Goal: Check status: Check status

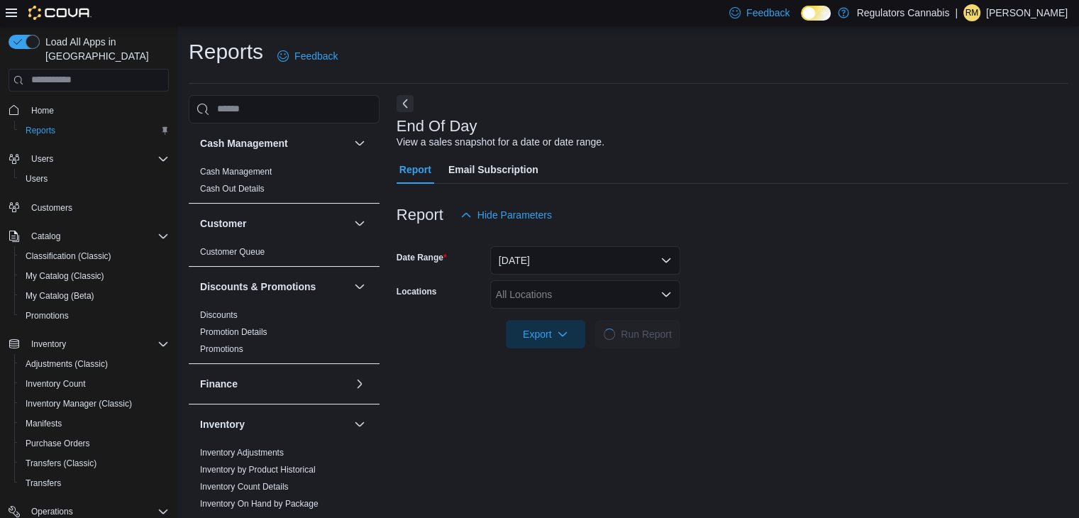
scroll to position [5, 0]
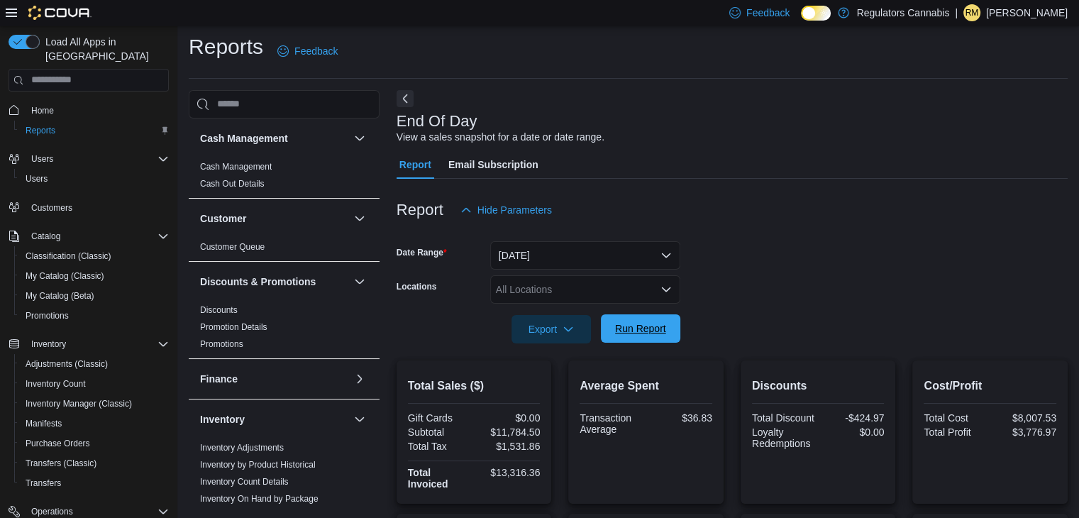
click at [635, 333] on span "Run Report" at bounding box center [640, 328] width 51 height 14
click at [635, 324] on span "Run Report" at bounding box center [640, 328] width 51 height 14
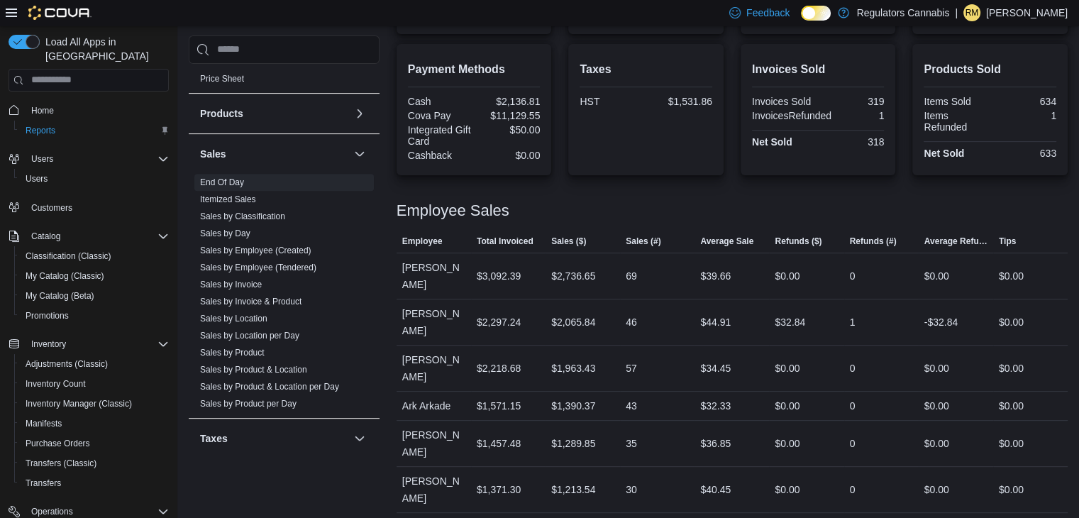
scroll to position [711, 0]
click at [252, 312] on link "Sales by Location" at bounding box center [233, 315] width 67 height 10
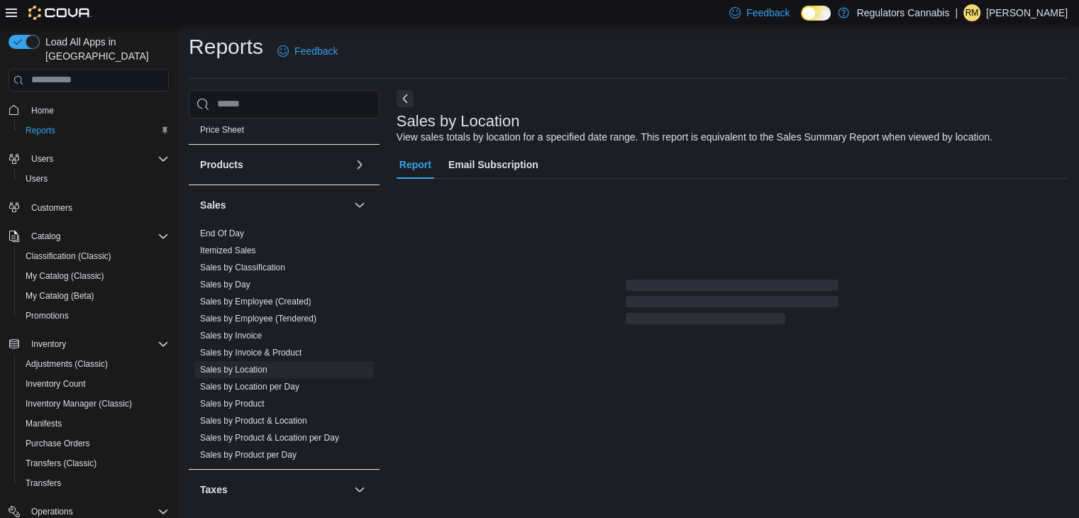
scroll to position [28, 0]
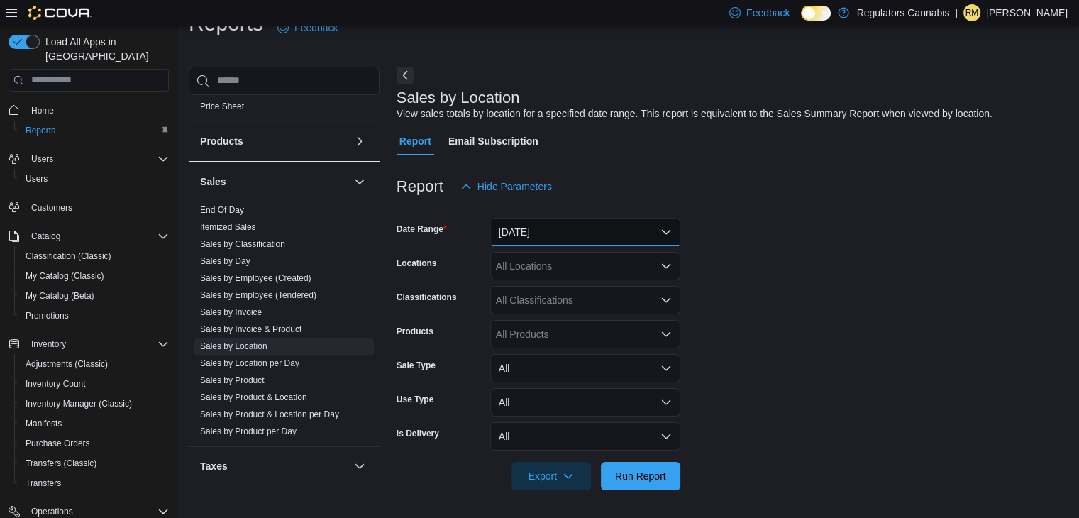
click at [570, 231] on button "Yesterday" at bounding box center [585, 232] width 190 height 28
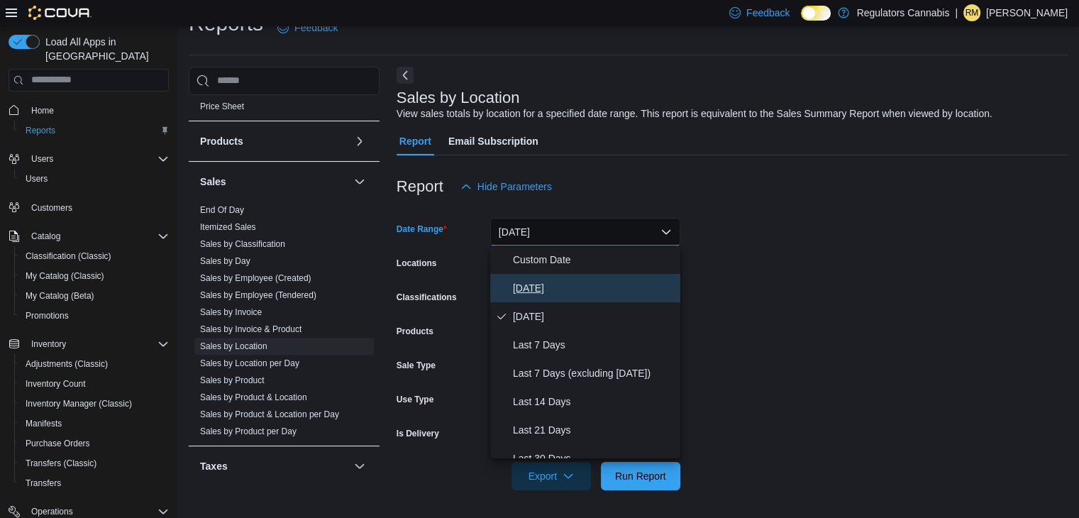
click at [523, 288] on span "Today" at bounding box center [594, 287] width 162 height 17
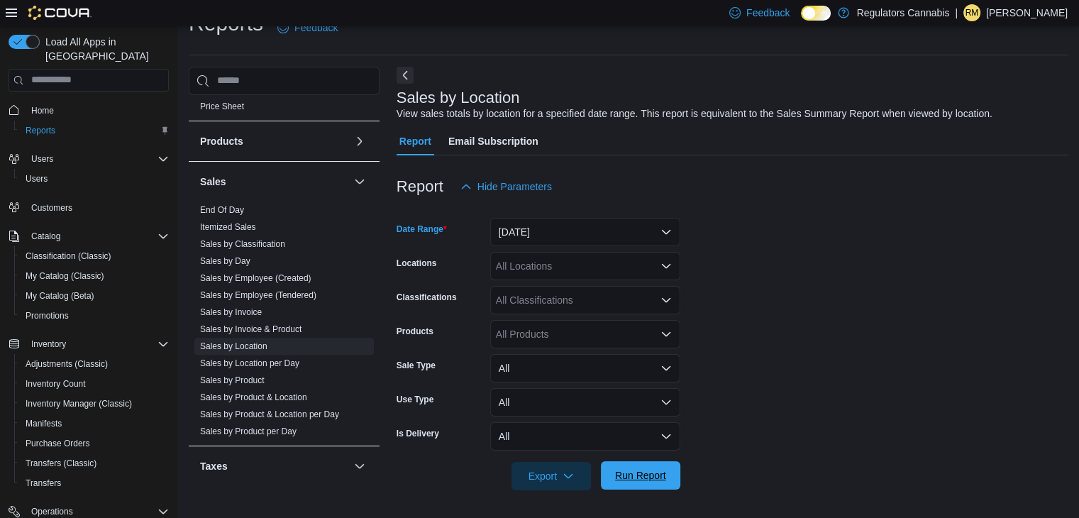
click at [653, 468] on span "Run Report" at bounding box center [640, 475] width 51 height 14
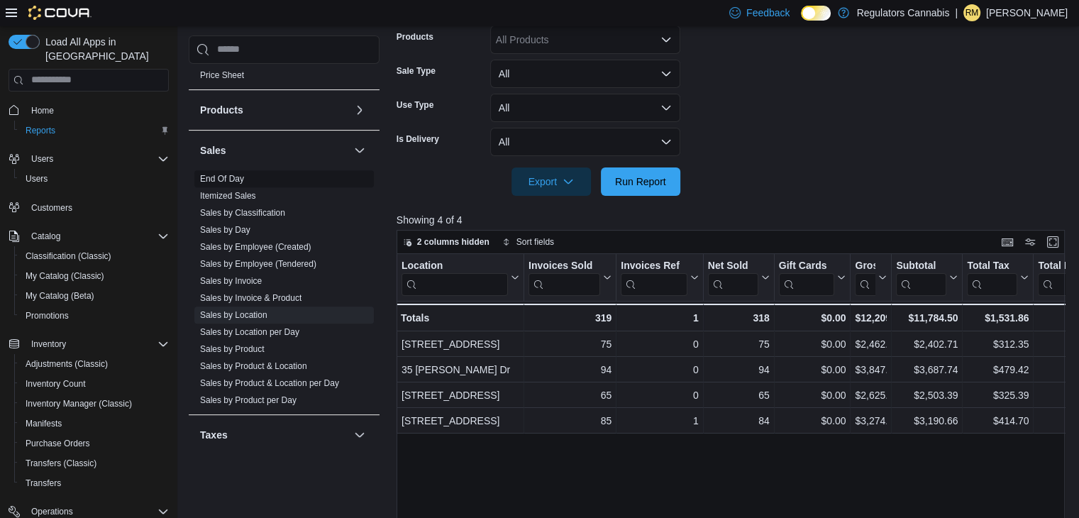
click at [229, 177] on link "End Of Day" at bounding box center [222, 179] width 44 height 10
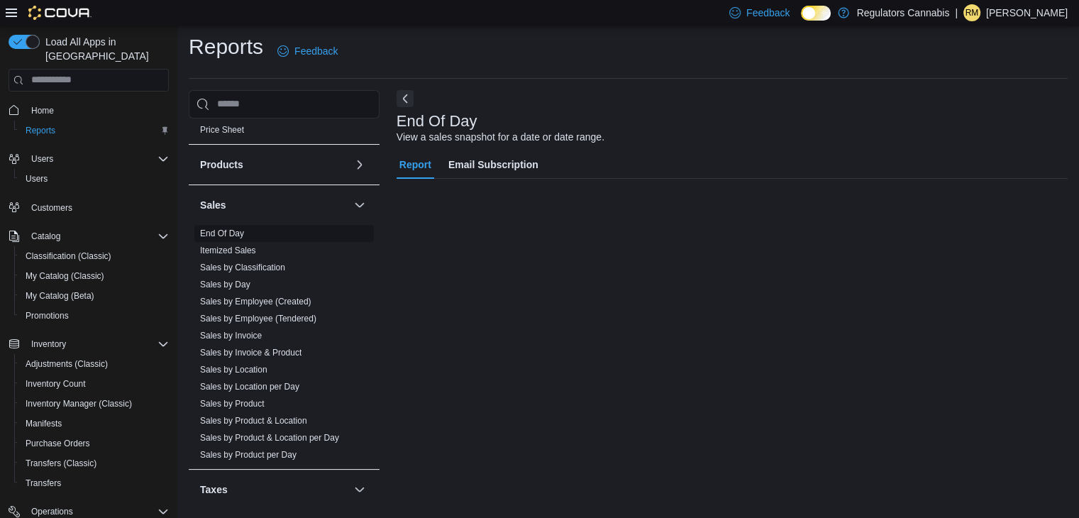
scroll to position [5, 0]
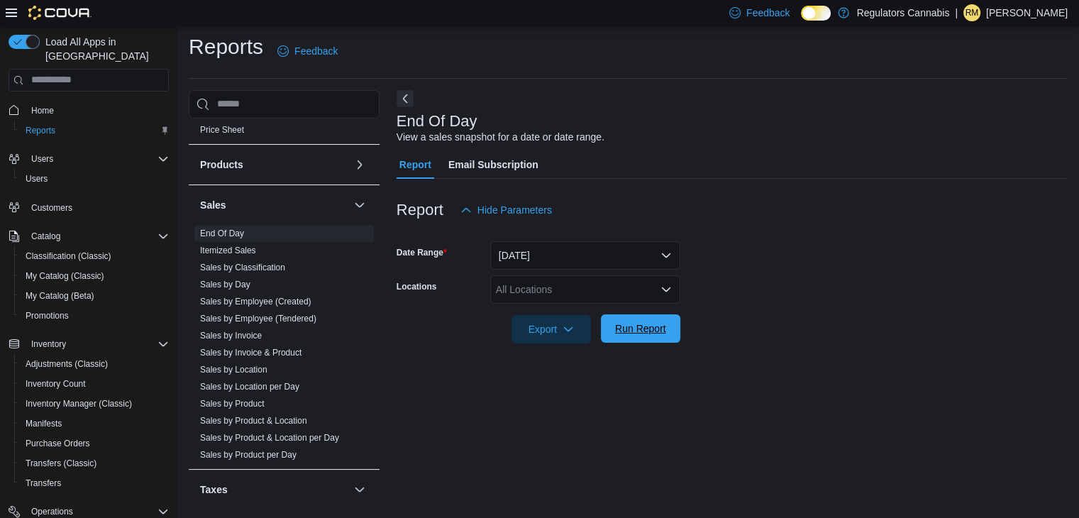
click at [644, 331] on span "Run Report" at bounding box center [640, 328] width 51 height 14
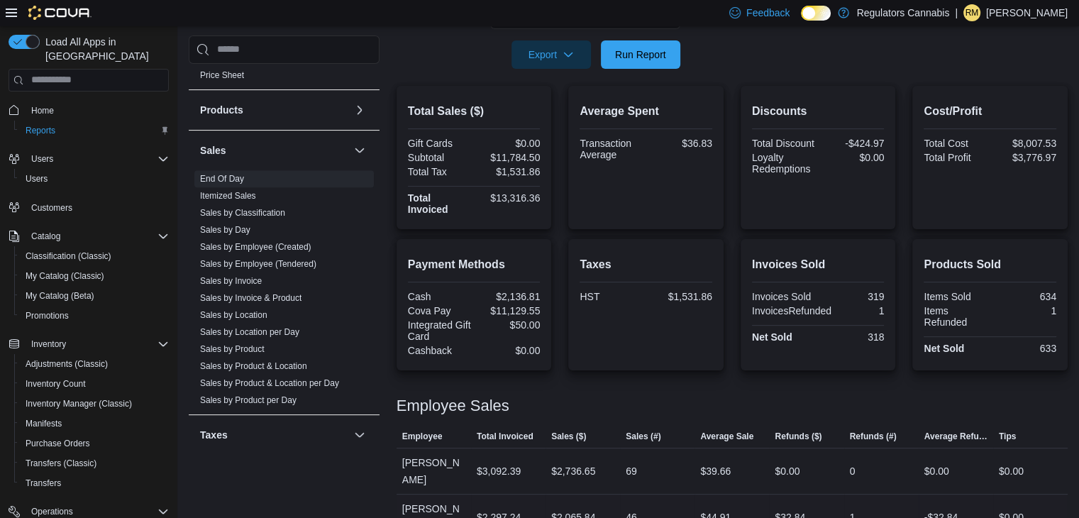
scroll to position [270, 0]
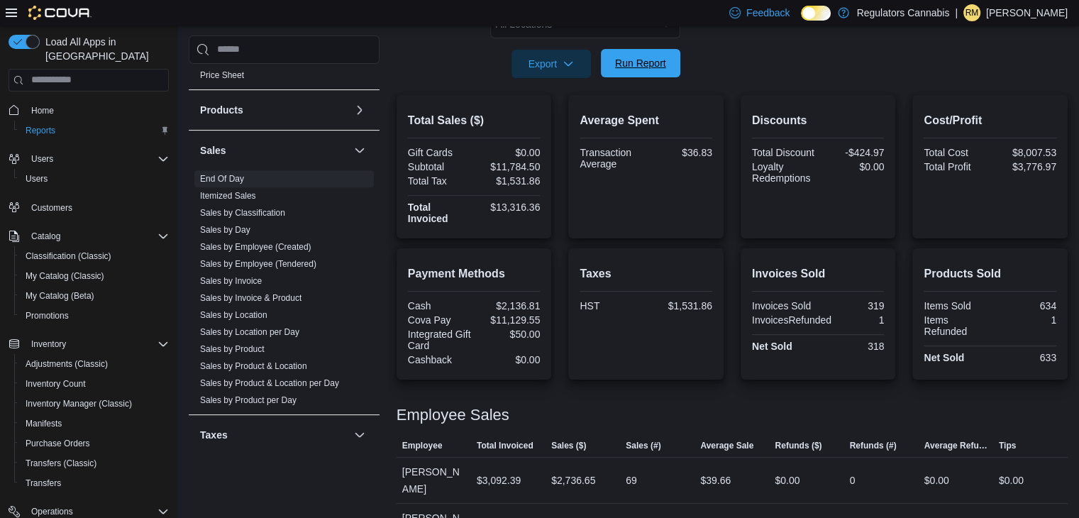
click at [647, 62] on span "Run Report" at bounding box center [640, 63] width 51 height 14
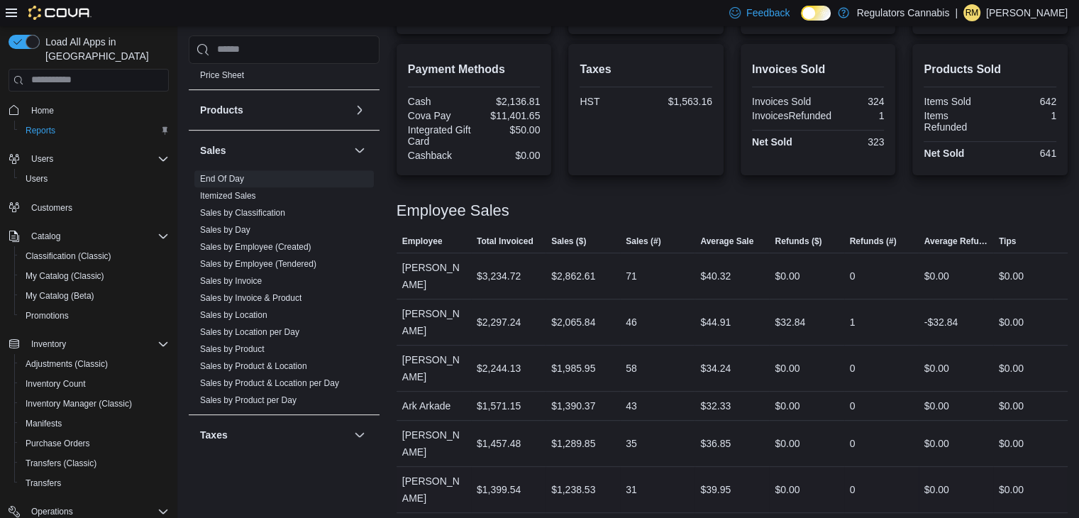
click at [652, 475] on div "31" at bounding box center [657, 489] width 74 height 28
click at [229, 310] on link "Sales by Location" at bounding box center [233, 315] width 67 height 10
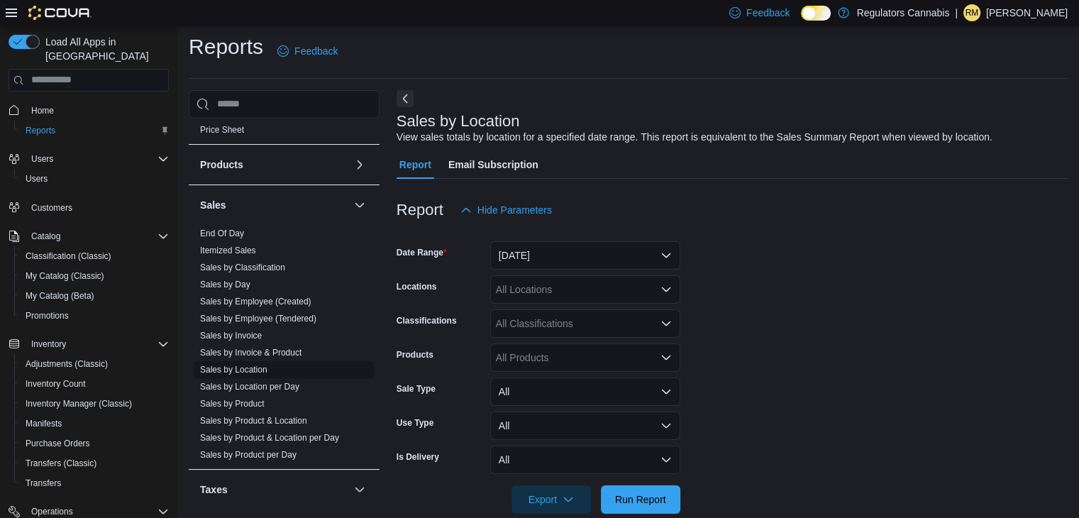
scroll to position [28, 0]
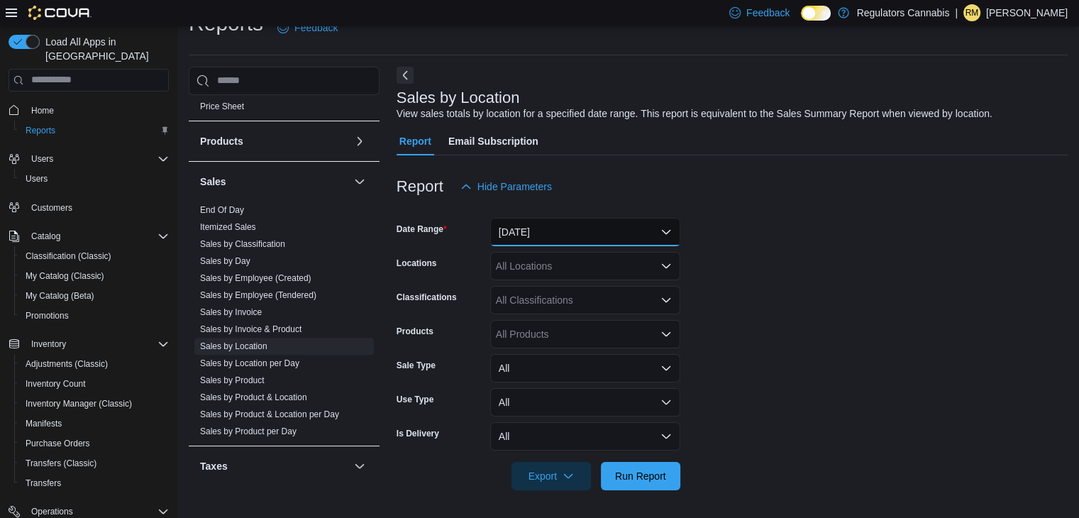
click at [573, 241] on button "Yesterday" at bounding box center [585, 232] width 190 height 28
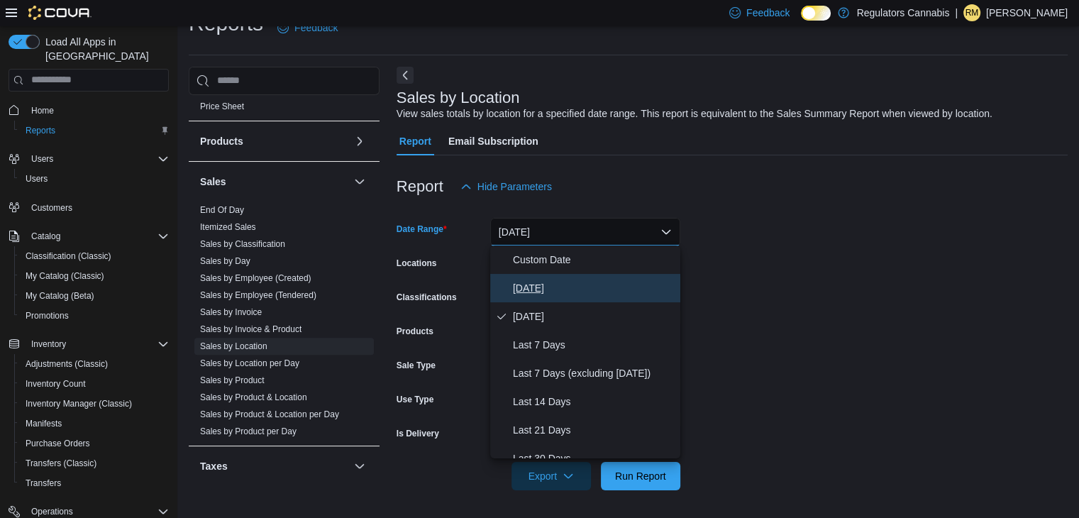
click at [523, 285] on span "Today" at bounding box center [594, 287] width 162 height 17
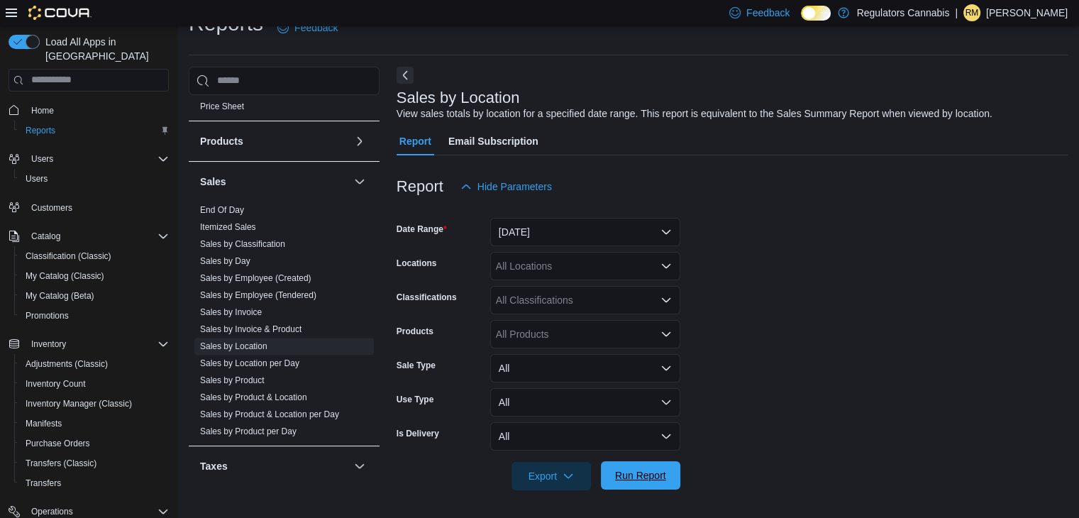
click at [627, 467] on span "Run Report" at bounding box center [640, 475] width 62 height 28
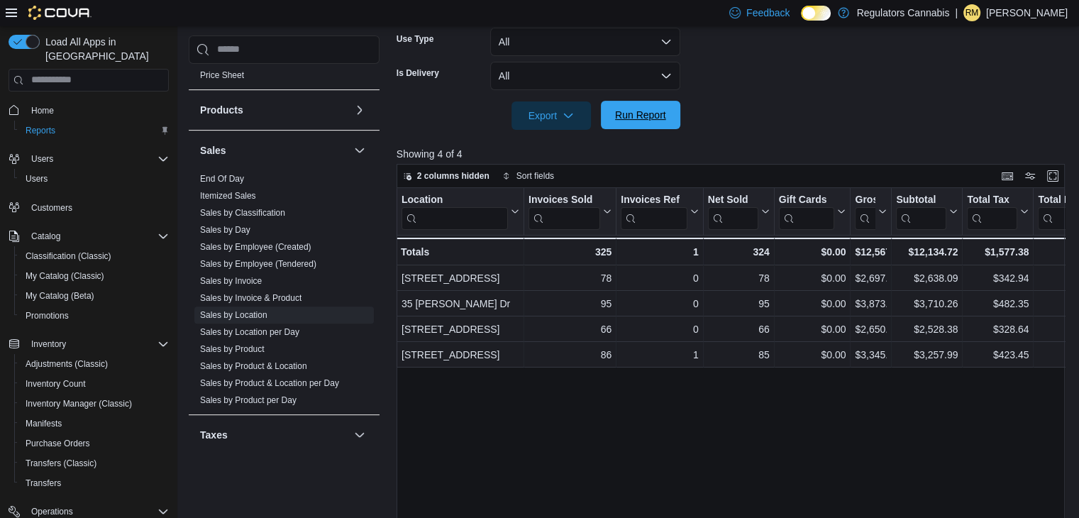
scroll to position [389, 0]
click at [646, 117] on span "Run Report" at bounding box center [640, 114] width 51 height 14
click at [232, 176] on link "End Of Day" at bounding box center [222, 179] width 44 height 10
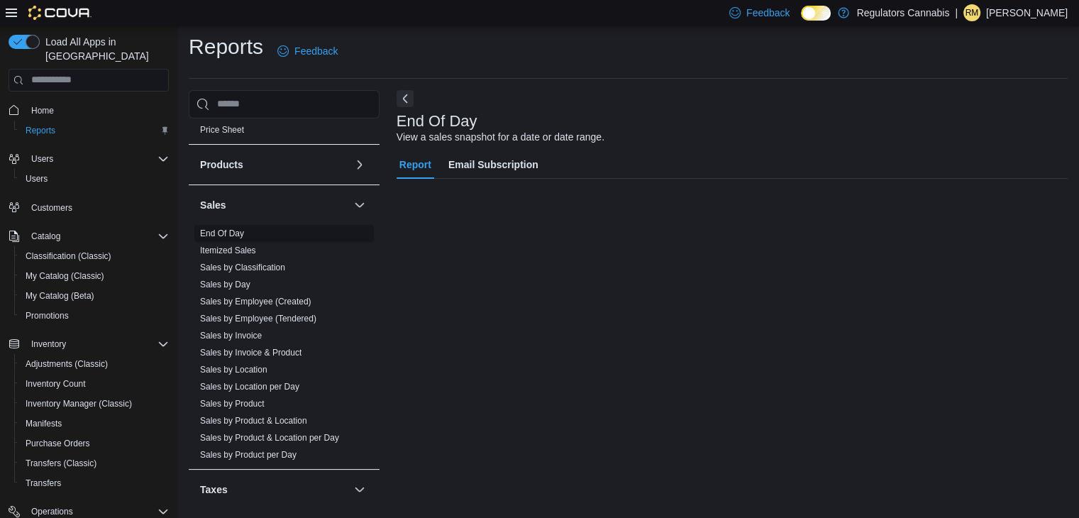
scroll to position [5, 0]
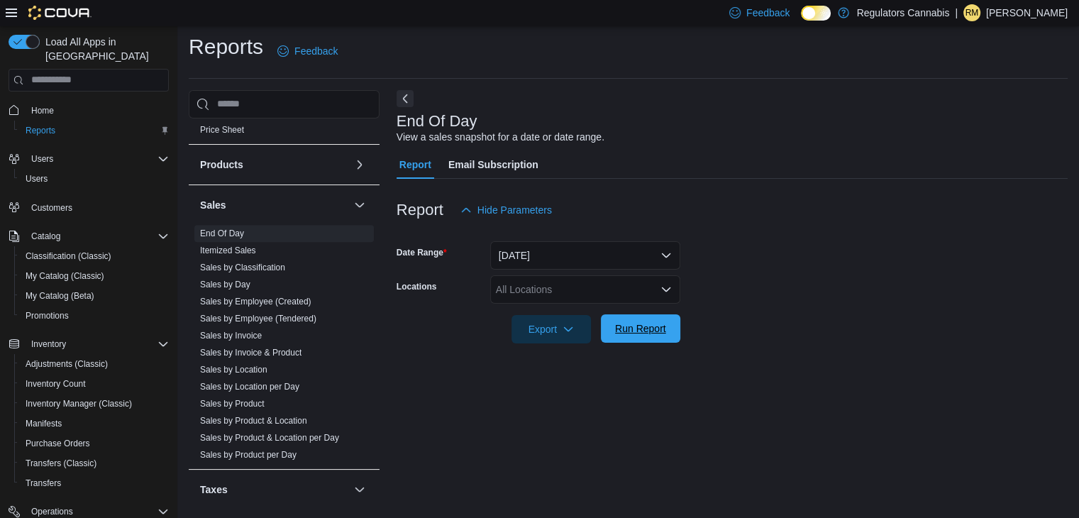
click at [644, 335] on span "Run Report" at bounding box center [640, 328] width 62 height 28
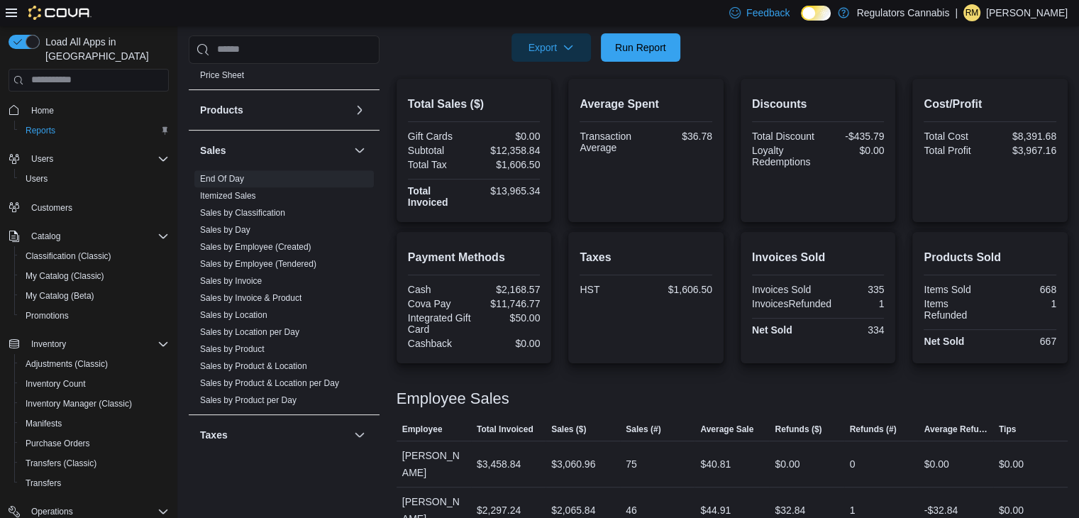
scroll to position [279, 0]
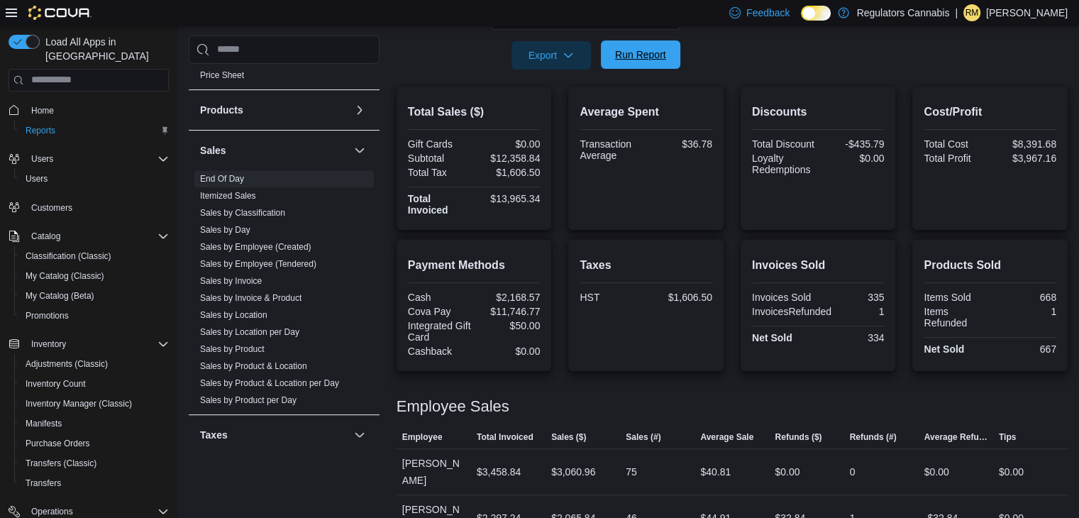
click at [635, 55] on span "Run Report" at bounding box center [640, 55] width 51 height 14
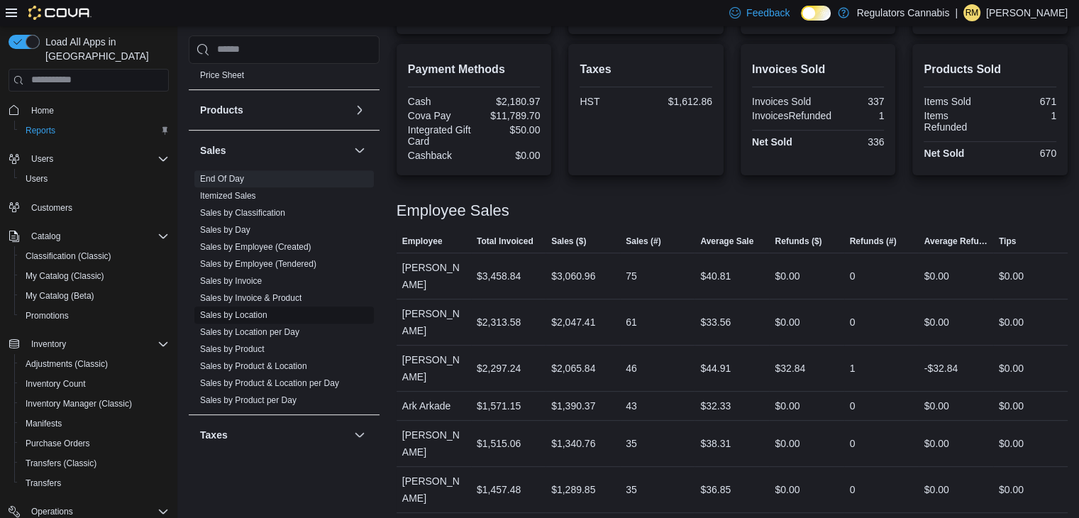
click at [250, 311] on link "Sales by Location" at bounding box center [233, 315] width 67 height 10
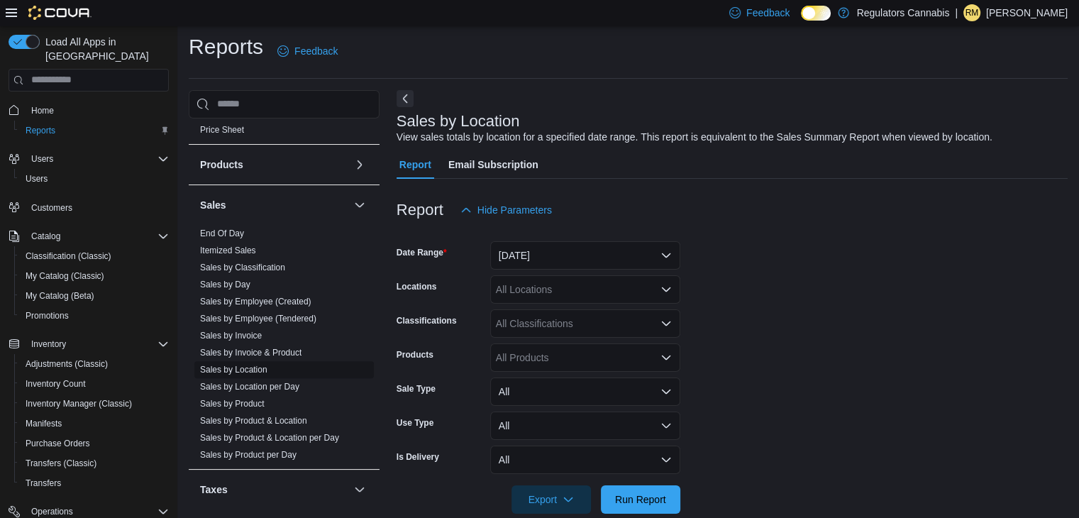
scroll to position [28, 0]
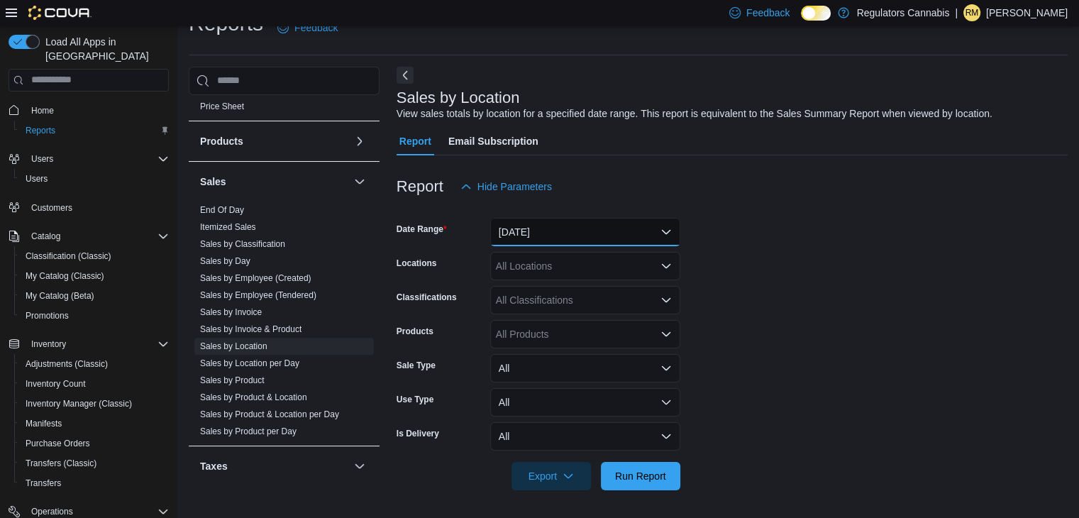
click at [565, 228] on button "Yesterday" at bounding box center [585, 232] width 190 height 28
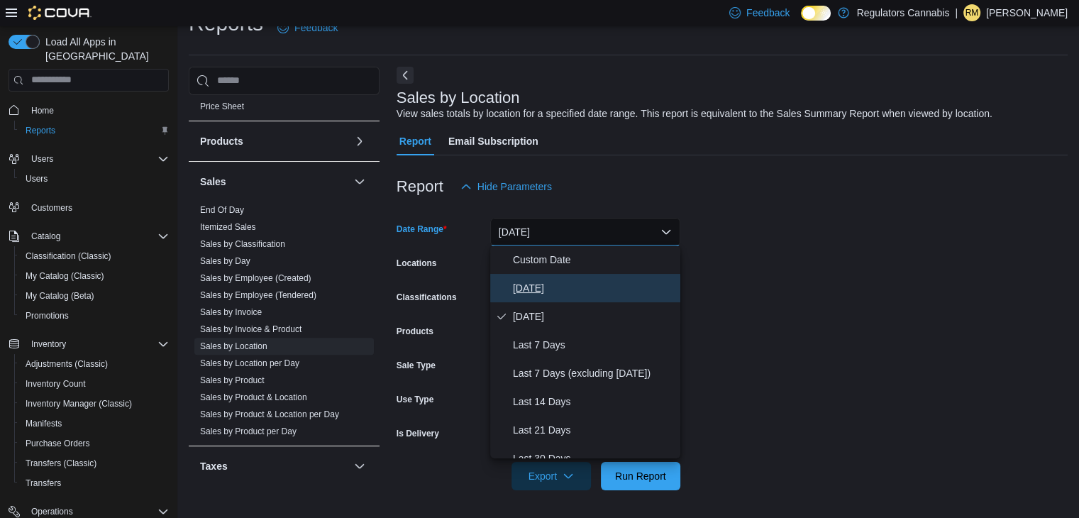
click at [528, 287] on span "Today" at bounding box center [594, 287] width 162 height 17
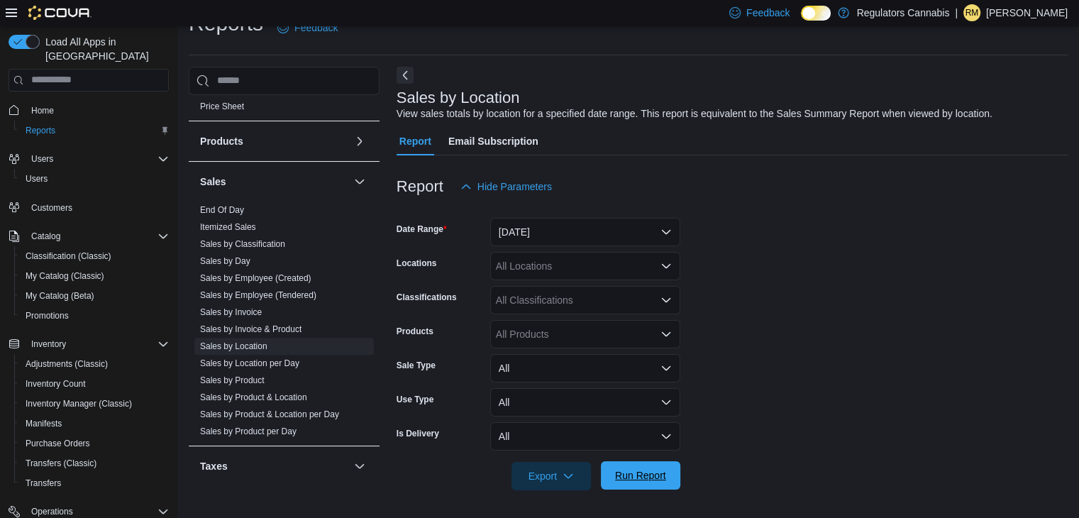
click at [641, 480] on span "Run Report" at bounding box center [640, 475] width 51 height 14
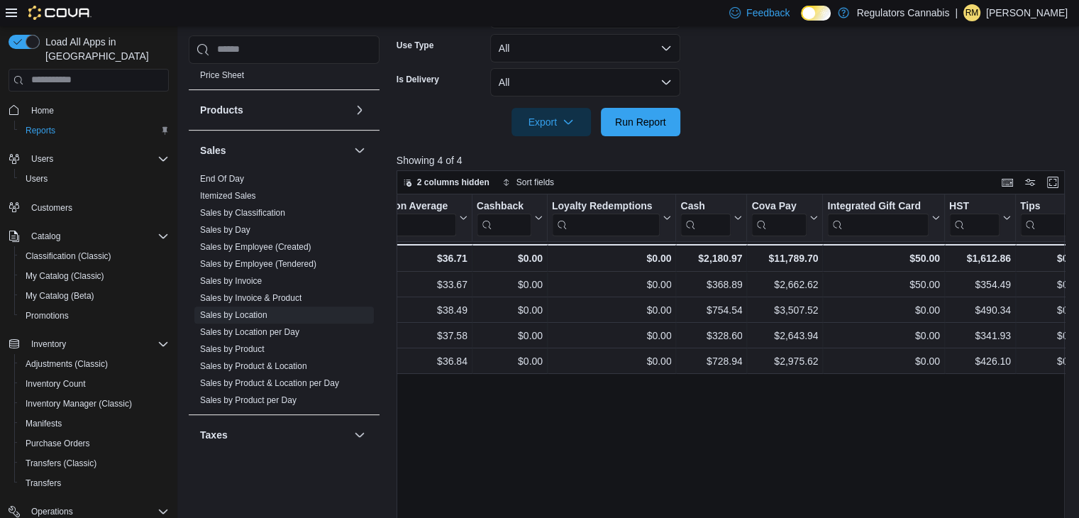
scroll to position [0, 1518]
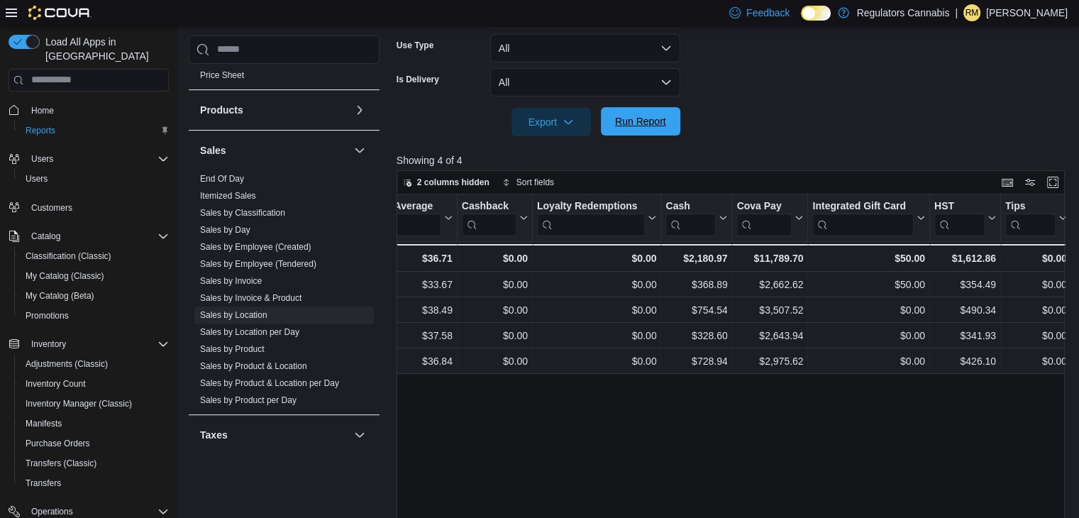
click at [642, 115] on span "Run Report" at bounding box center [640, 121] width 51 height 14
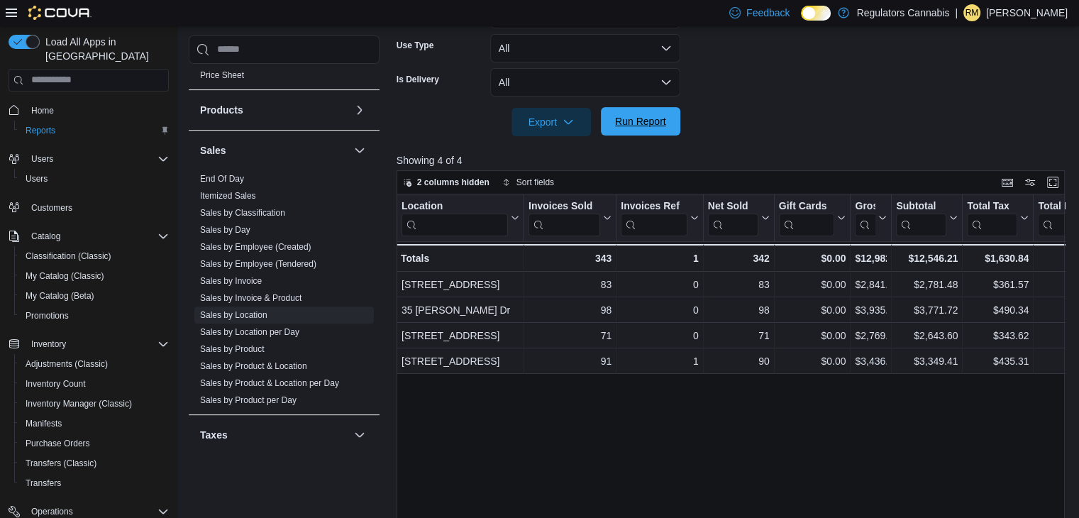
click at [635, 116] on span "Run Report" at bounding box center [640, 121] width 51 height 14
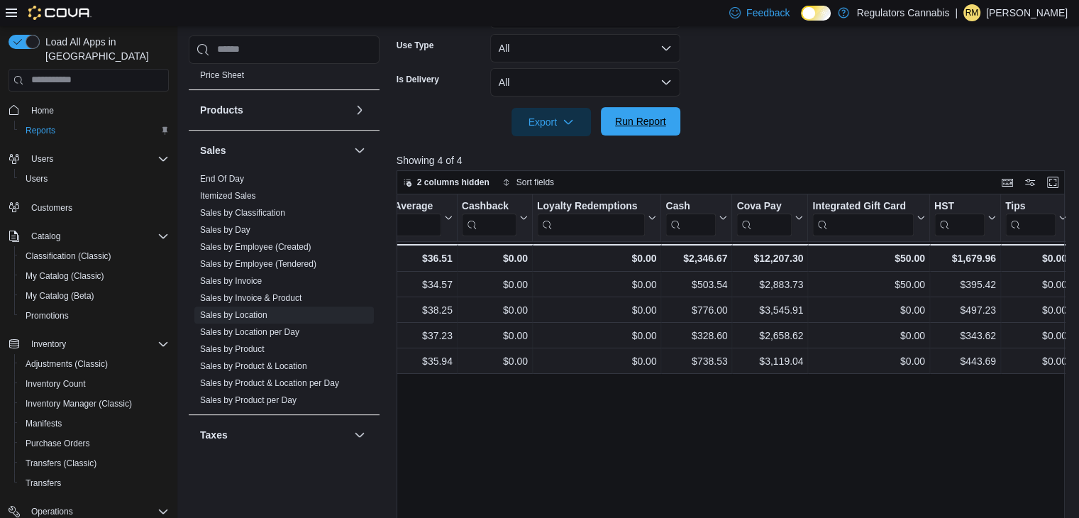
click at [639, 119] on span "Run Report" at bounding box center [640, 121] width 51 height 14
click at [637, 109] on span "Run Report" at bounding box center [640, 121] width 62 height 28
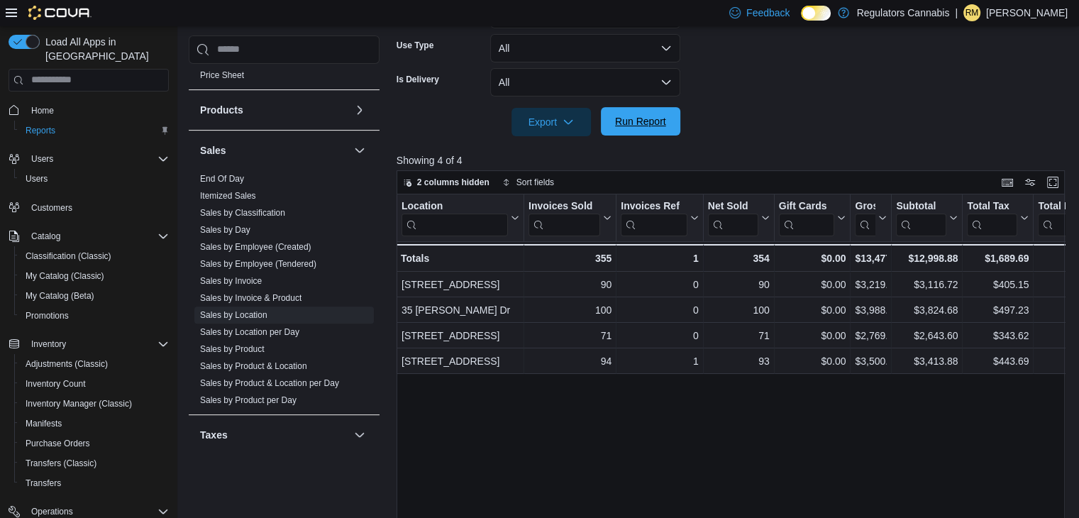
click at [653, 120] on span "Run Report" at bounding box center [640, 121] width 51 height 14
